Goal: Task Accomplishment & Management: Manage account settings

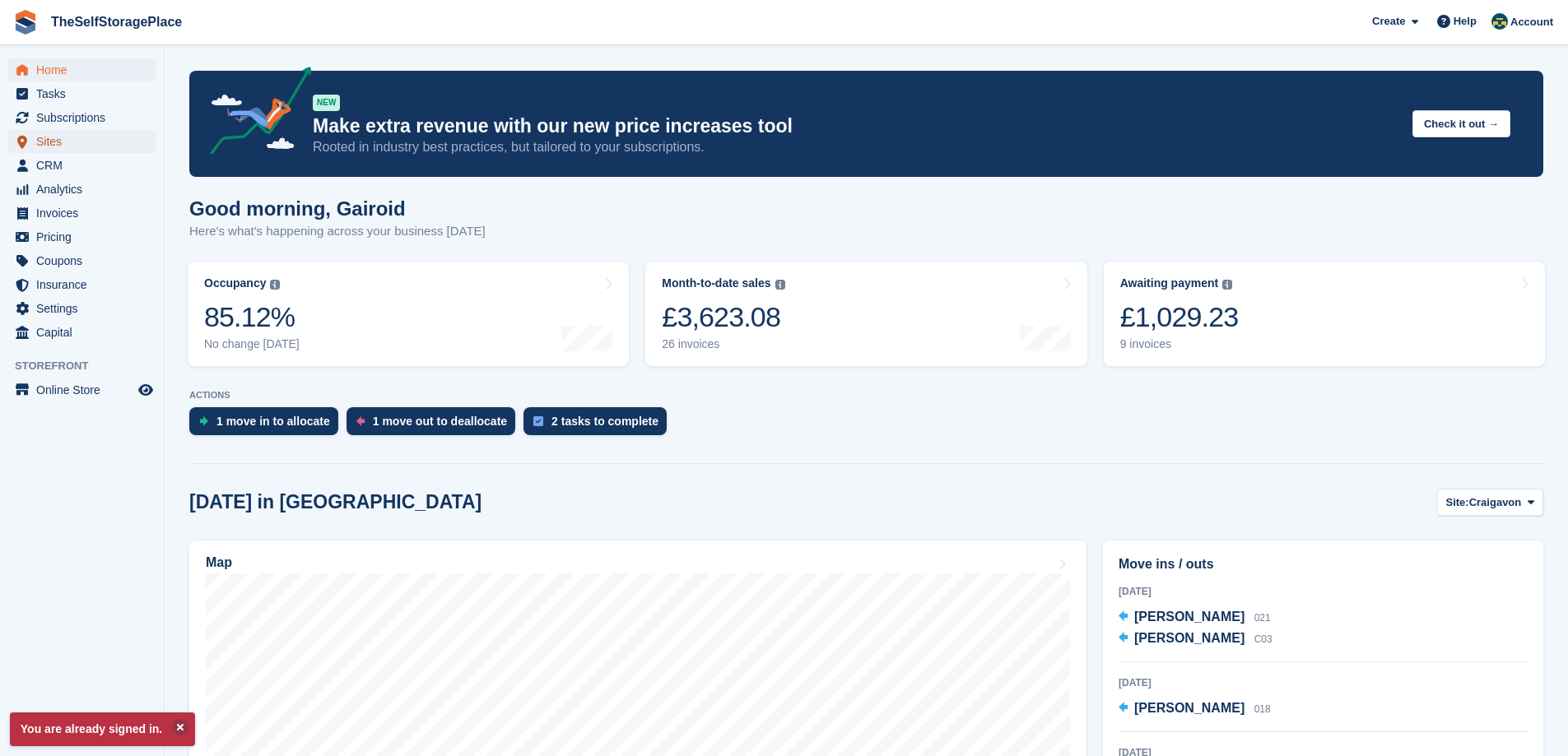
click at [47, 146] on span "Sites" at bounding box center [85, 141] width 99 height 23
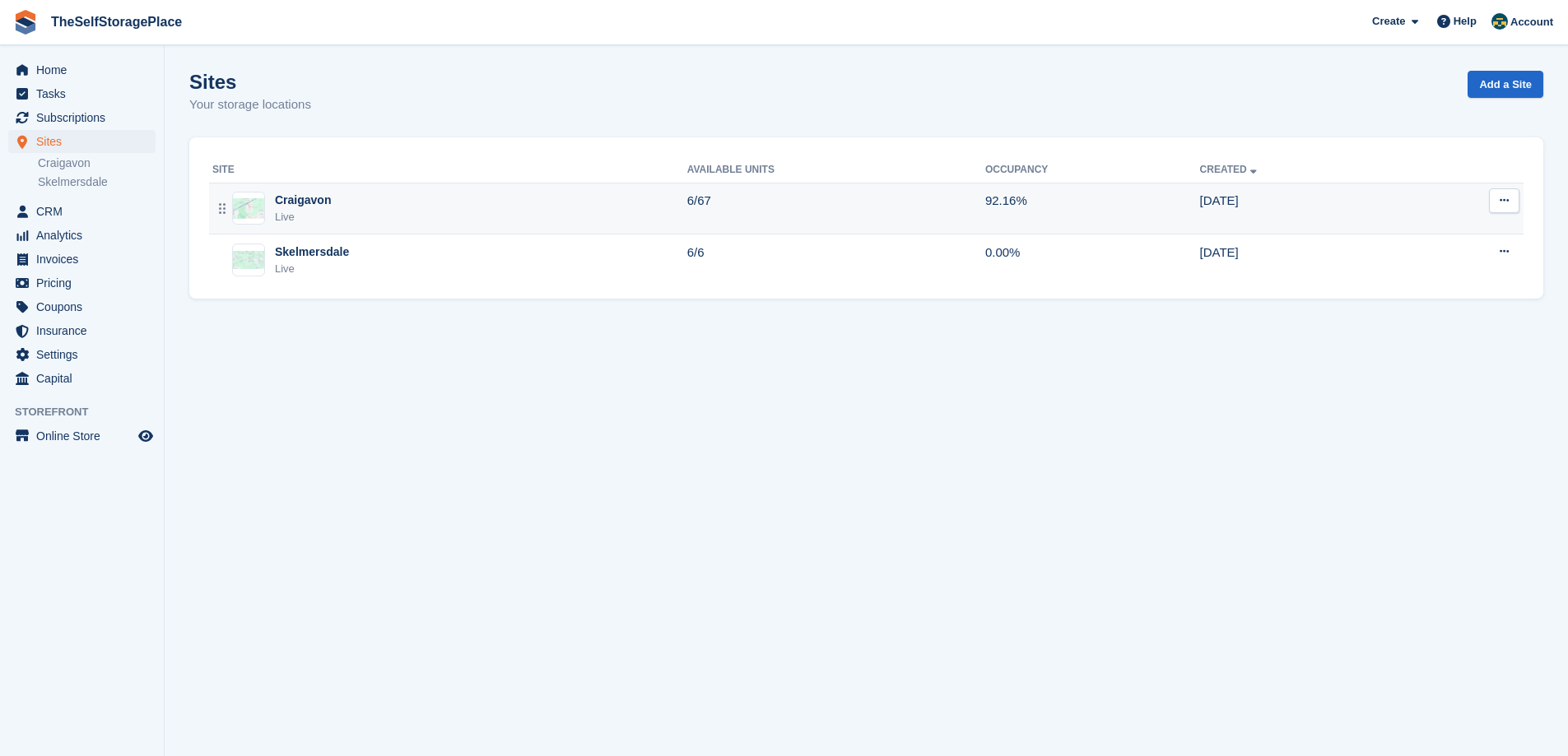
click at [404, 203] on div "Craigavon Live" at bounding box center [450, 208] width 475 height 34
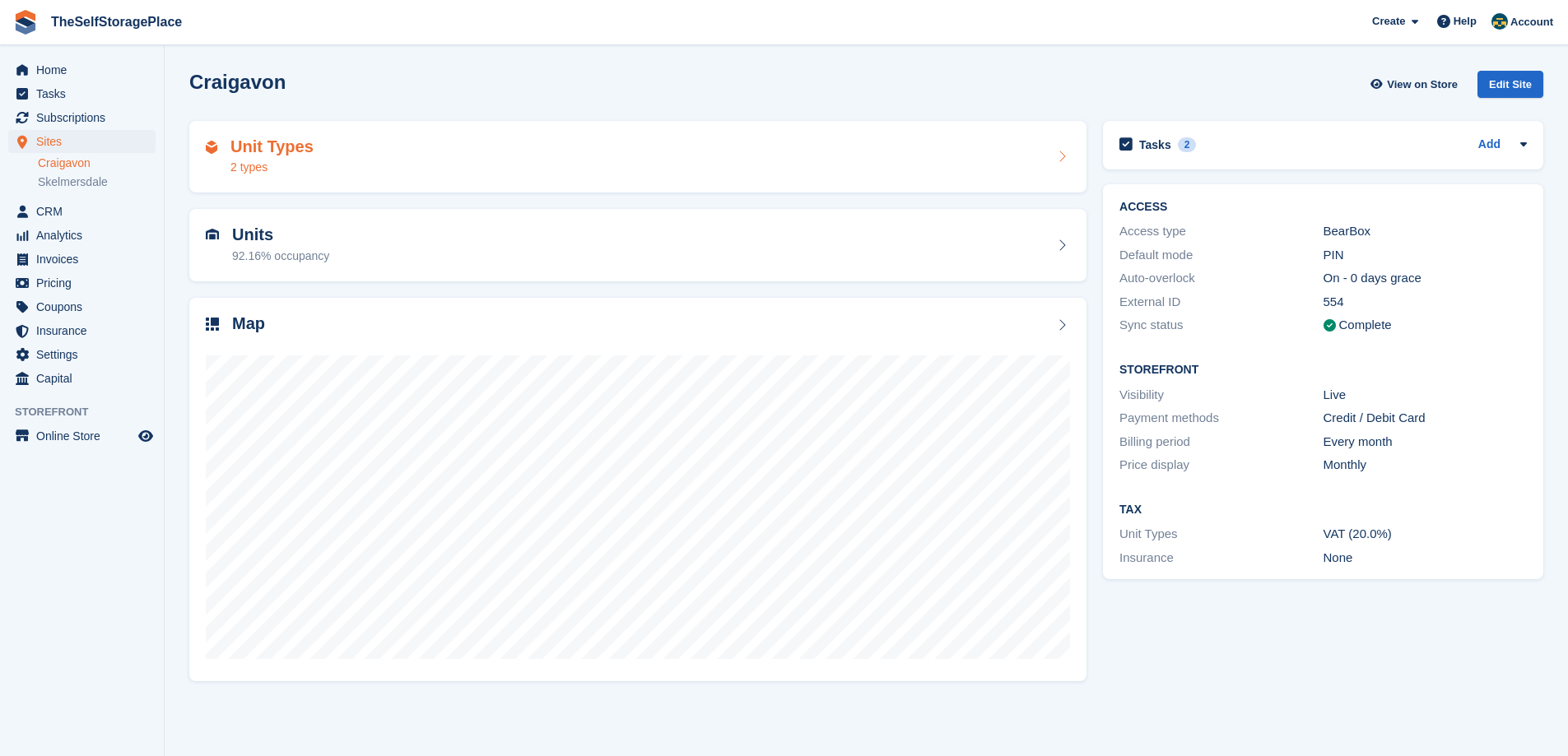
click at [377, 161] on div "Unit Types 2 types" at bounding box center [638, 158] width 864 height 40
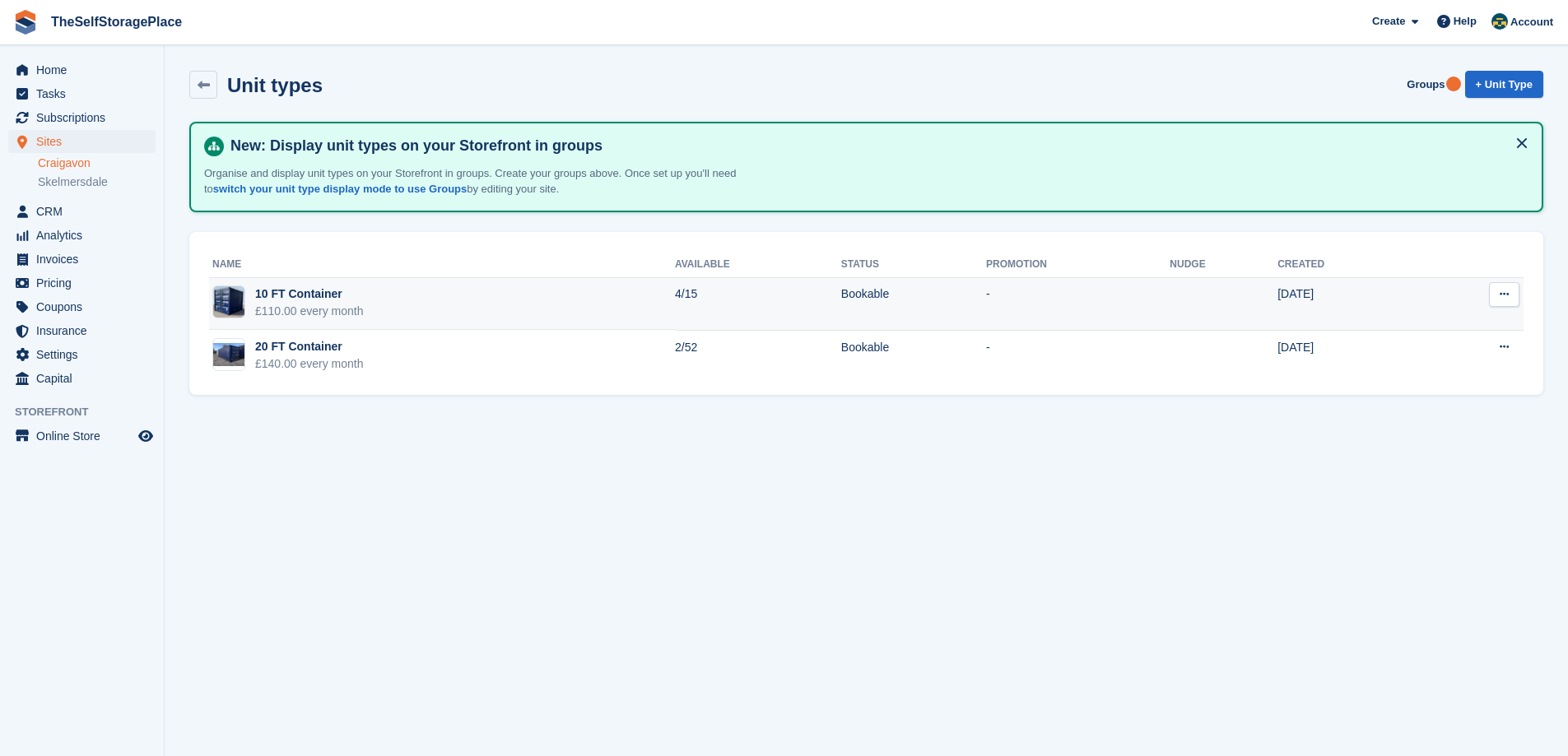
click at [315, 313] on div "£110.00 every month" at bounding box center [309, 312] width 109 height 17
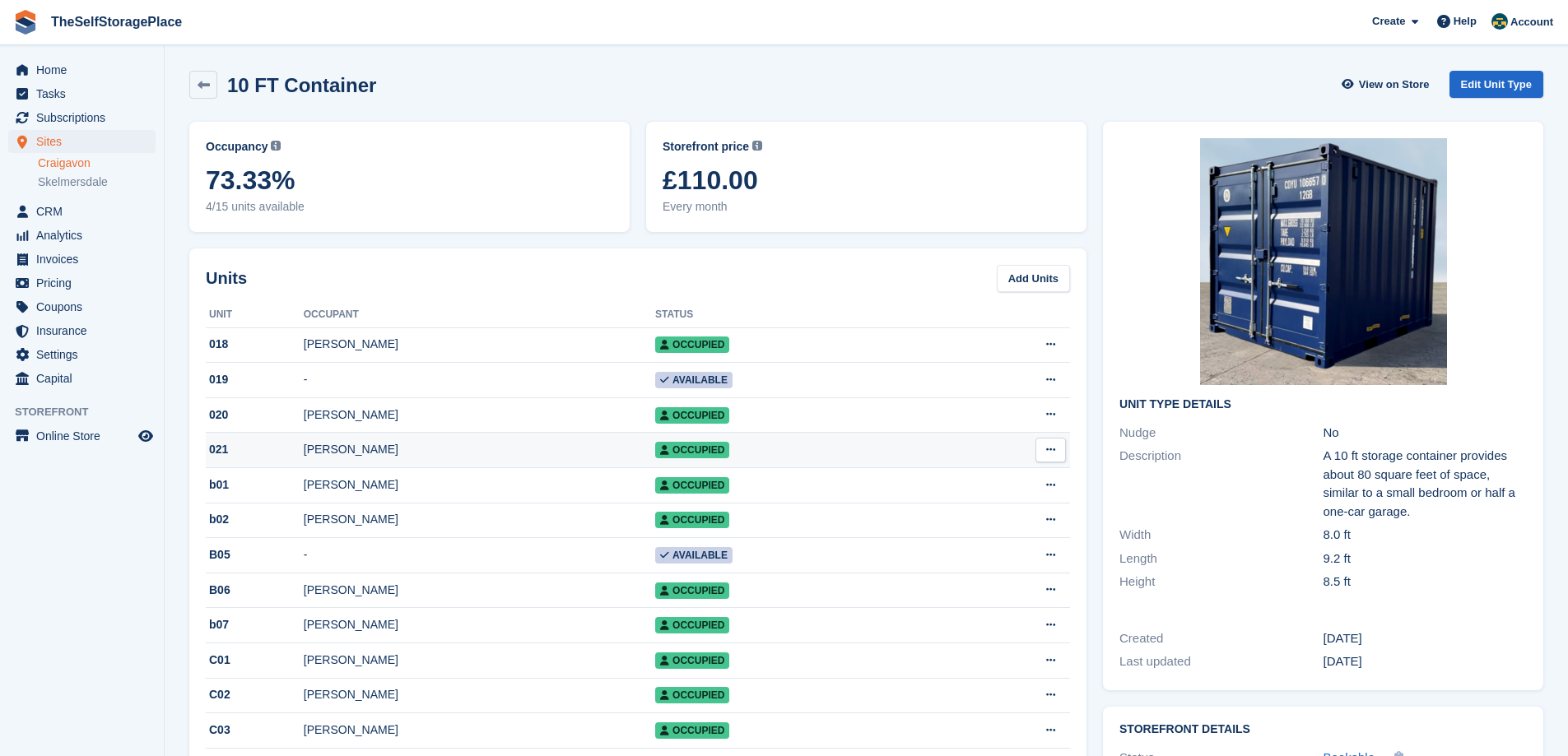
click at [338, 458] on div "Paul Byrne" at bounding box center [480, 449] width 352 height 17
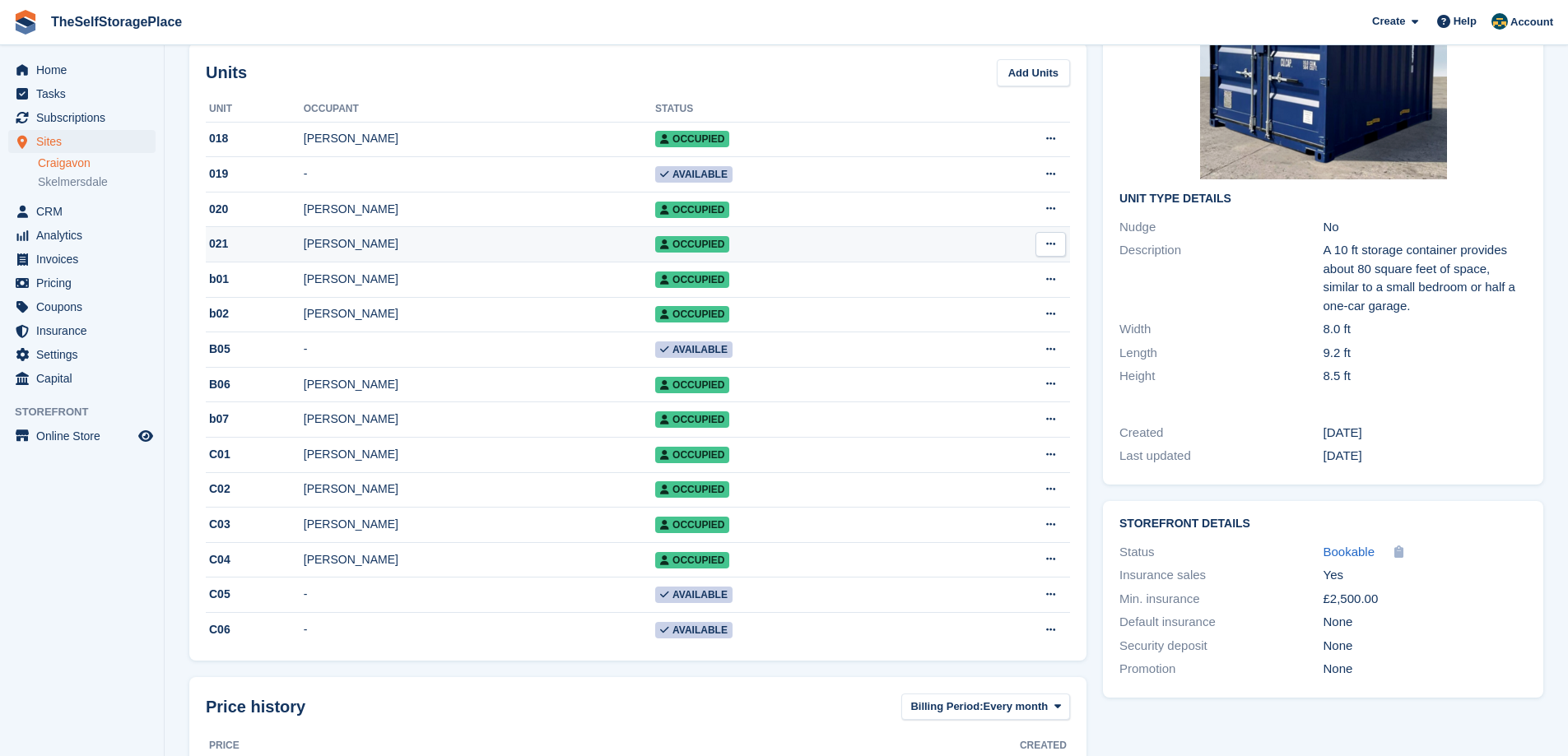
scroll to position [164, 0]
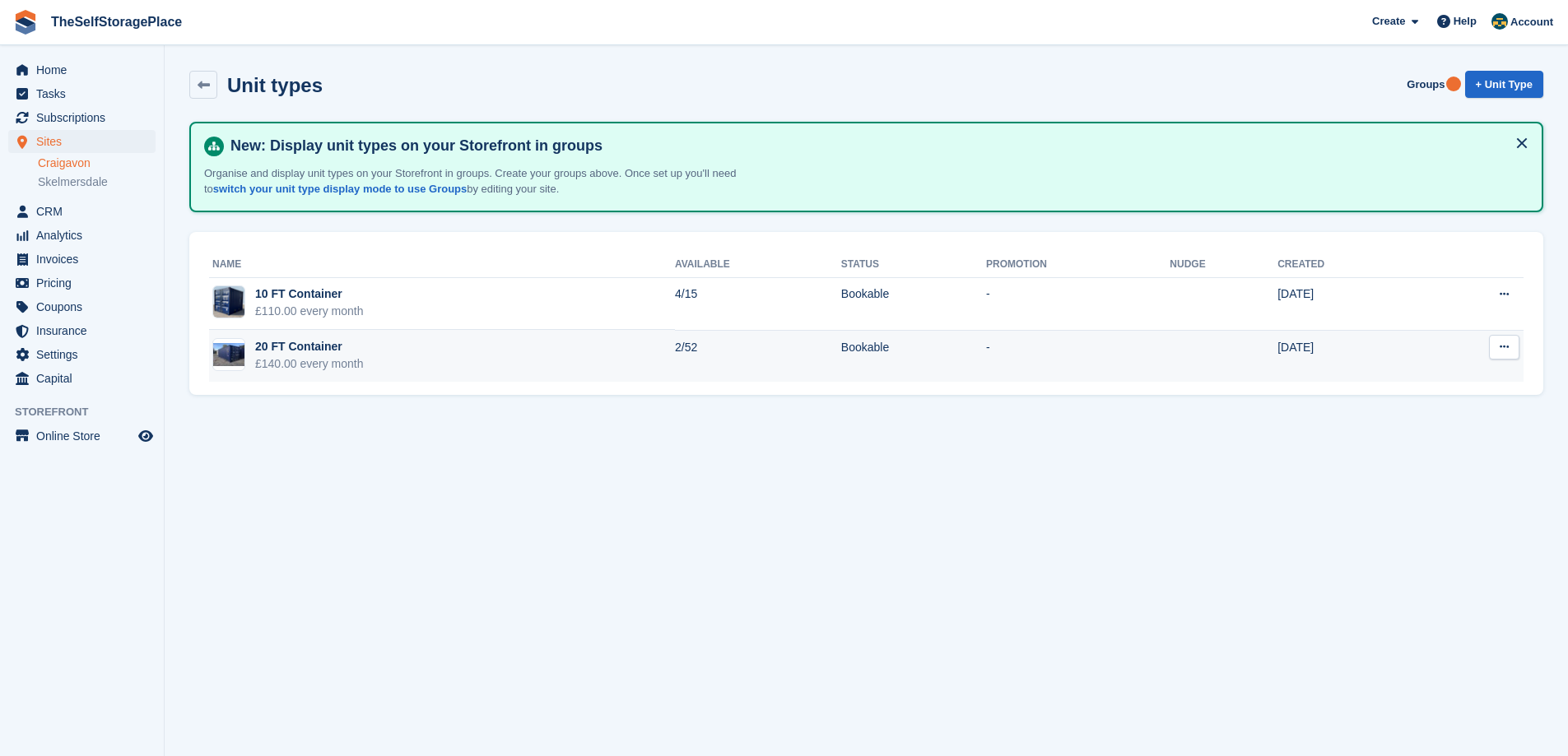
click at [419, 348] on td "20 FT Container £140.00 every month" at bounding box center [442, 356] width 466 height 52
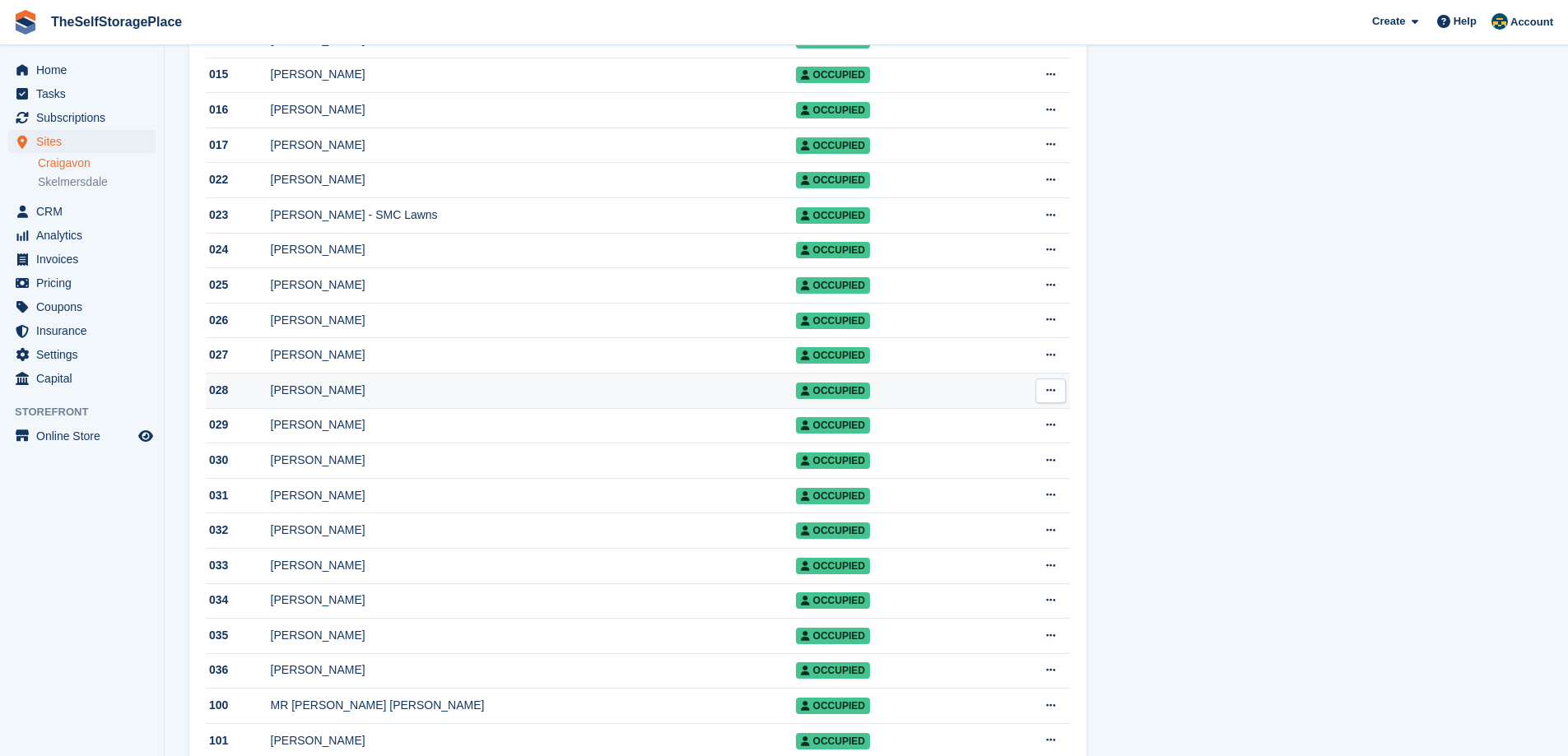
scroll to position [822, 0]
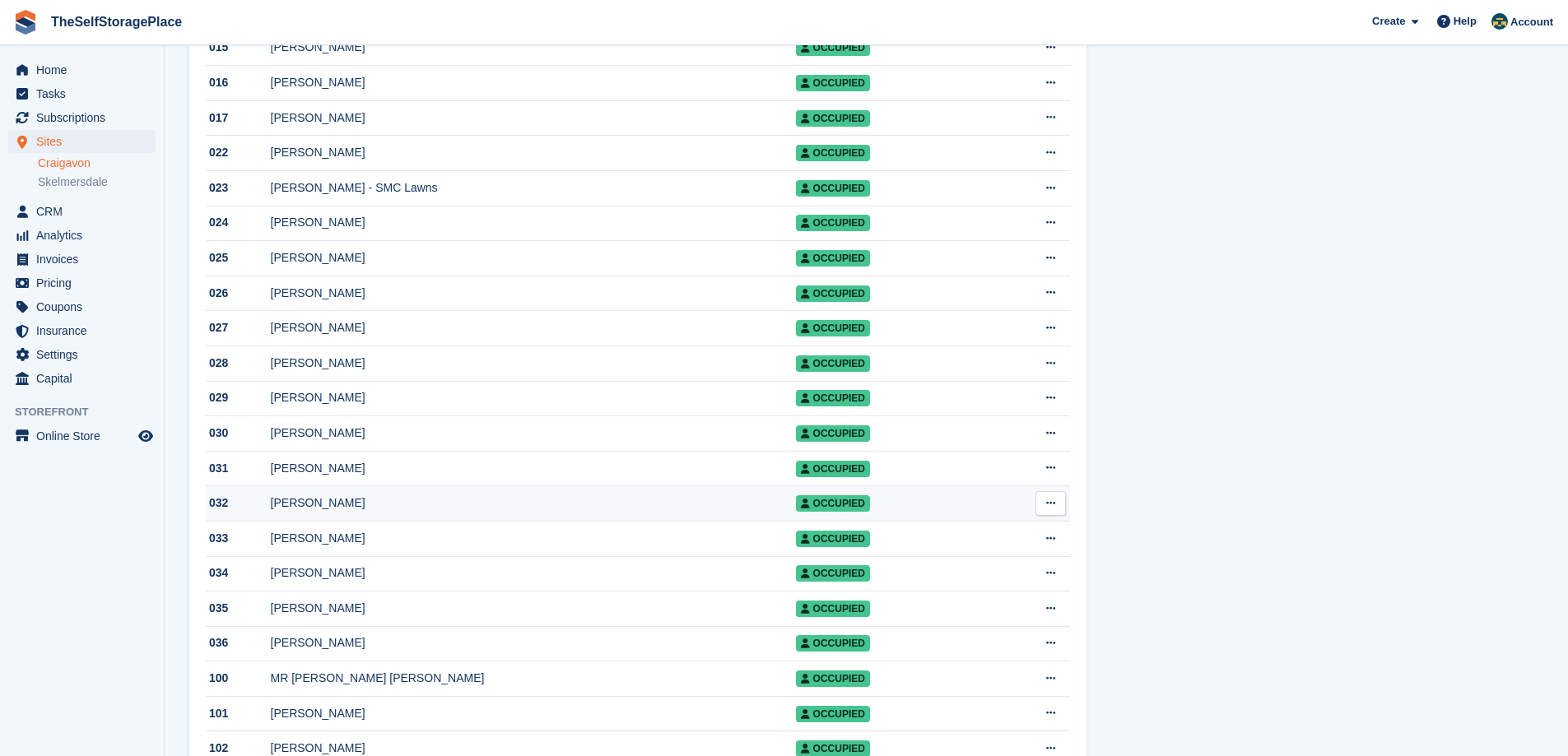
click at [367, 511] on div "[PERSON_NAME]" at bounding box center [533, 503] width 526 height 17
